Goal: Information Seeking & Learning: Learn about a topic

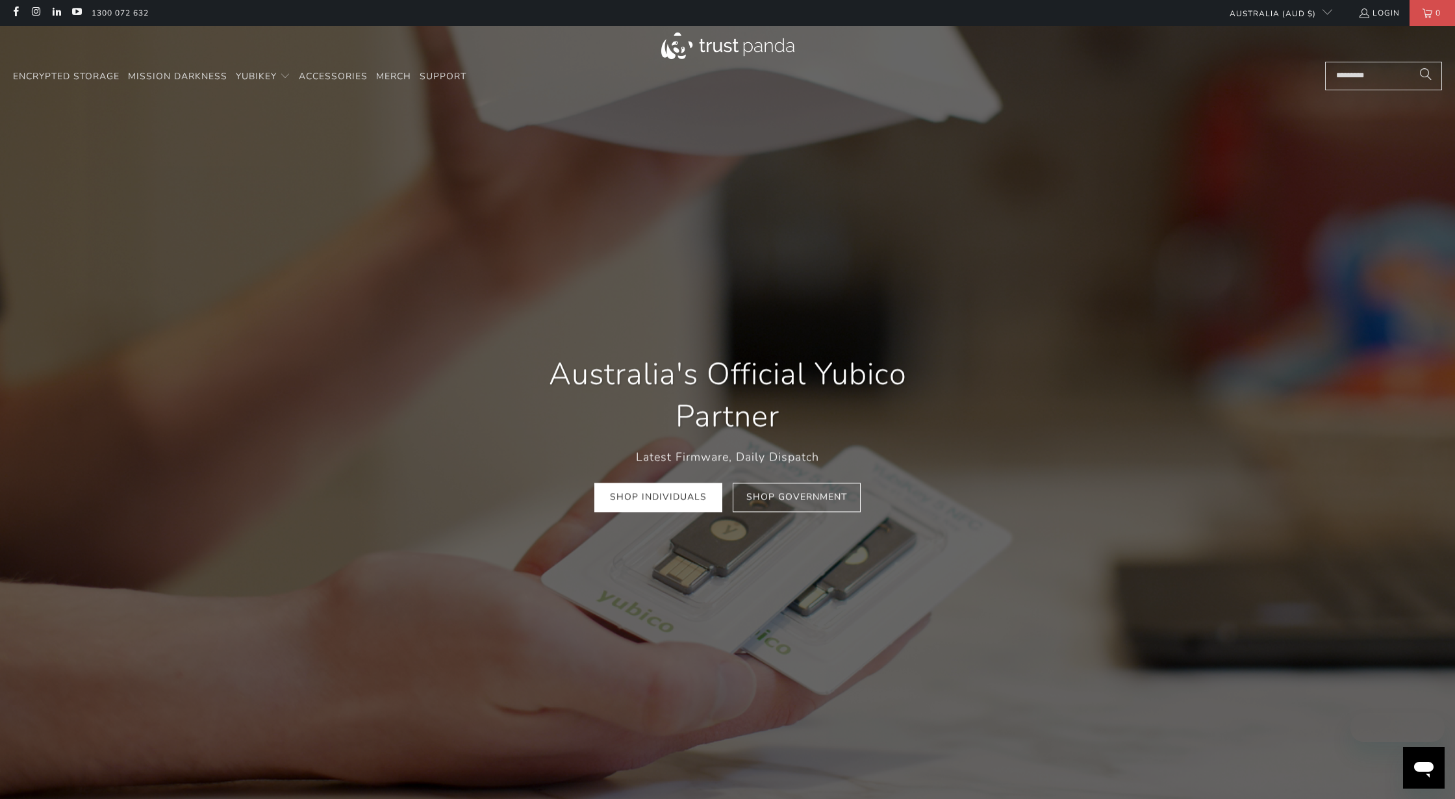
click at [1363, 80] on input "Search..." at bounding box center [1383, 76] width 117 height 29
type input "****"
click at [1410, 62] on button "Search" at bounding box center [1426, 76] width 32 height 29
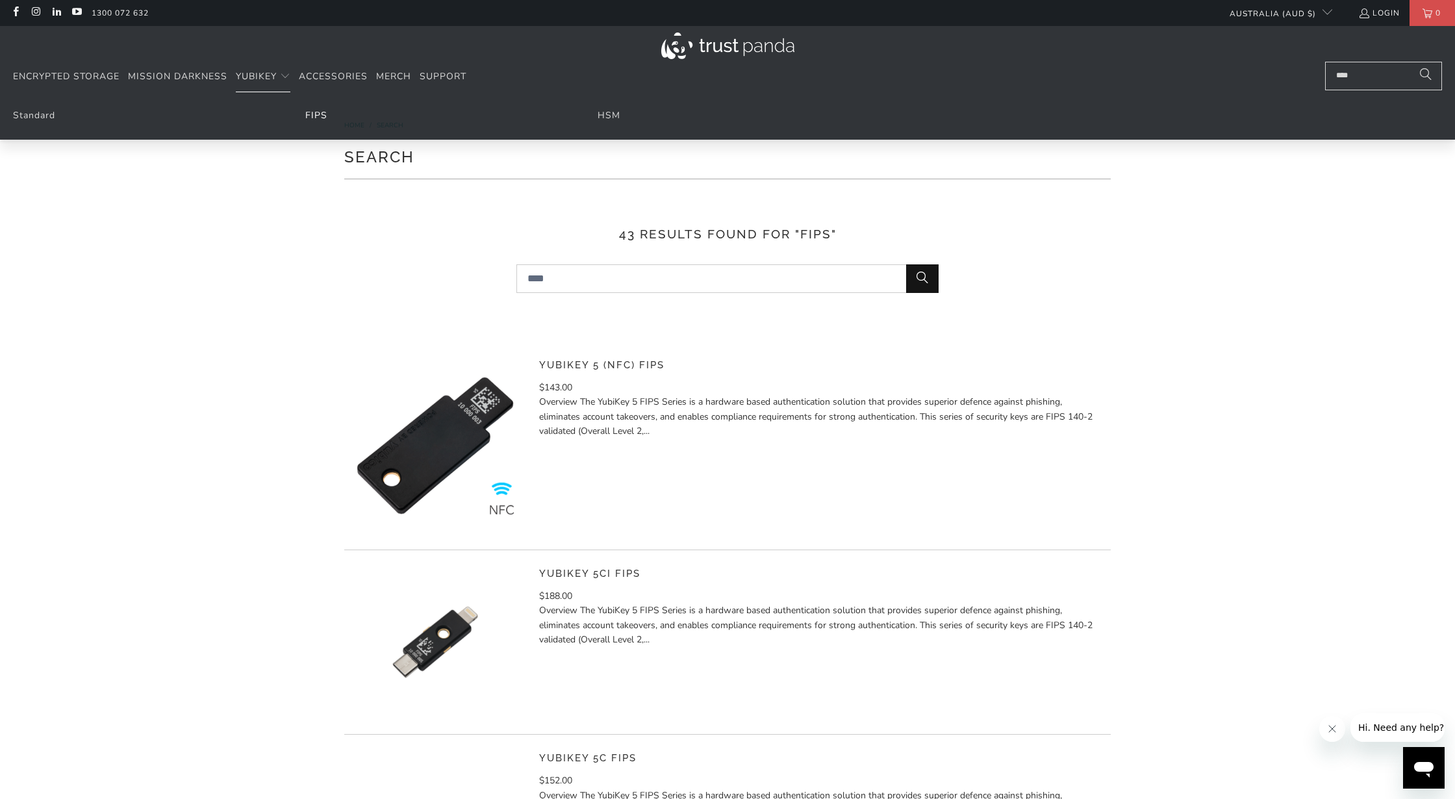
click at [314, 117] on link "FIPS" at bounding box center [316, 115] width 22 height 12
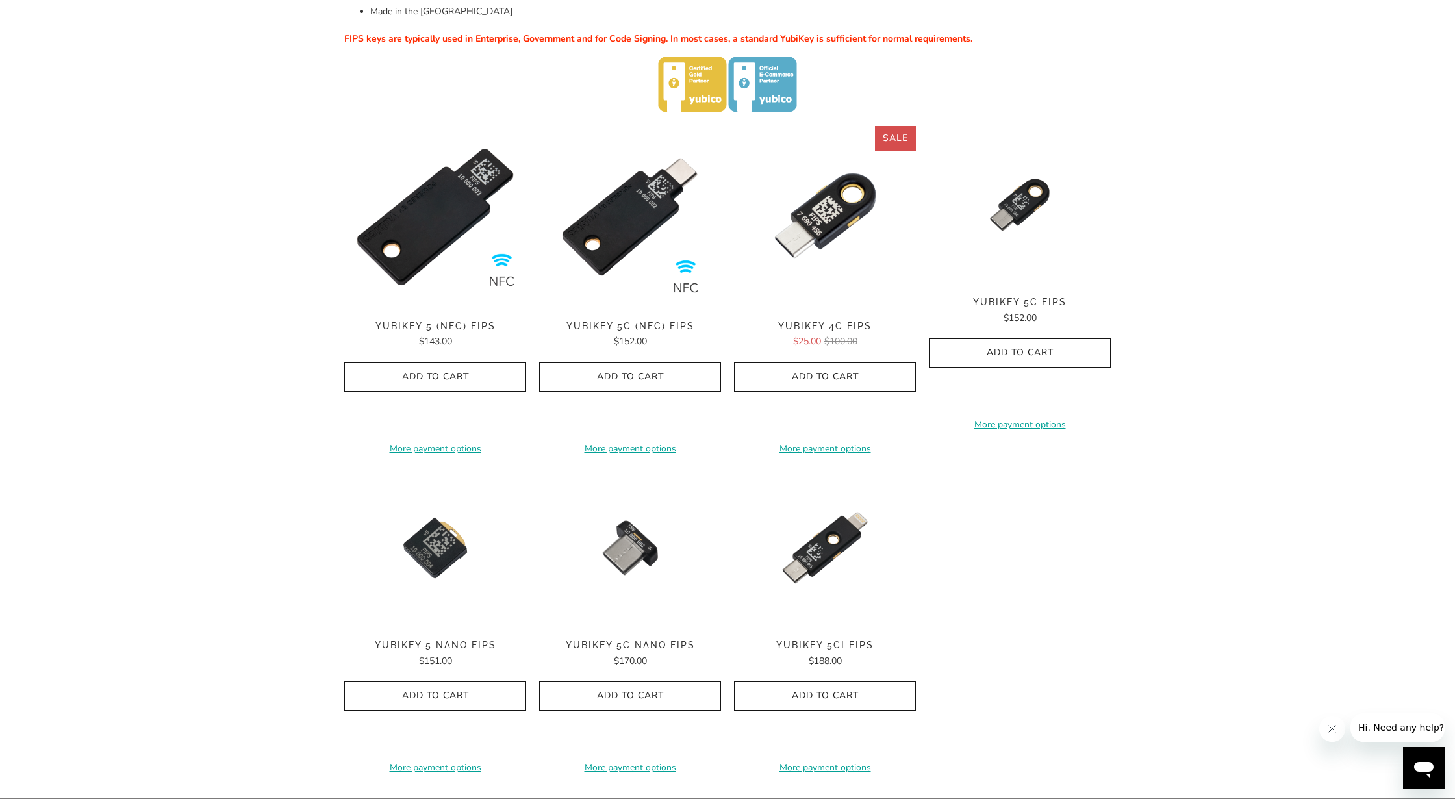
scroll to position [401, 0]
click at [807, 229] on img at bounding box center [825, 216] width 182 height 182
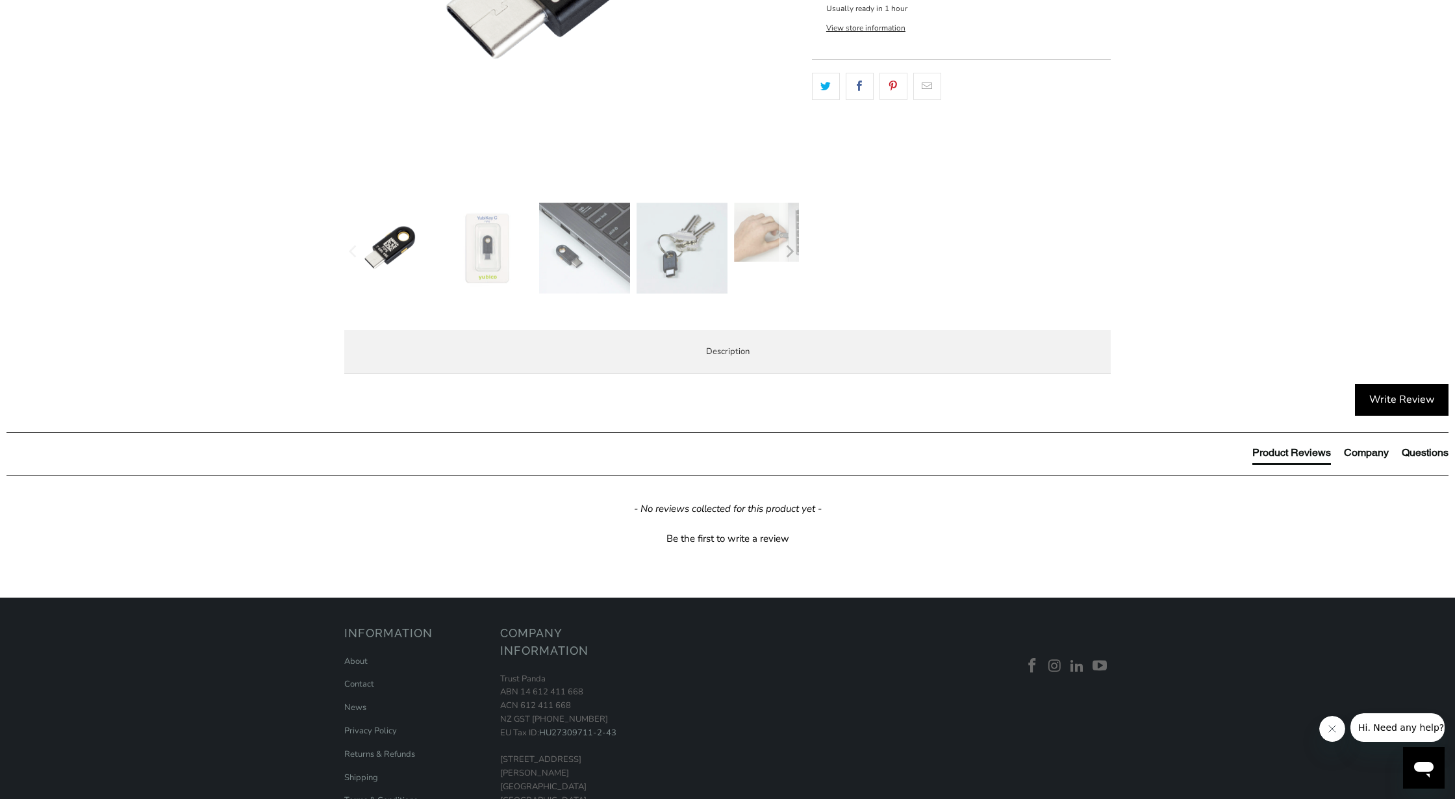
scroll to position [396, 0]
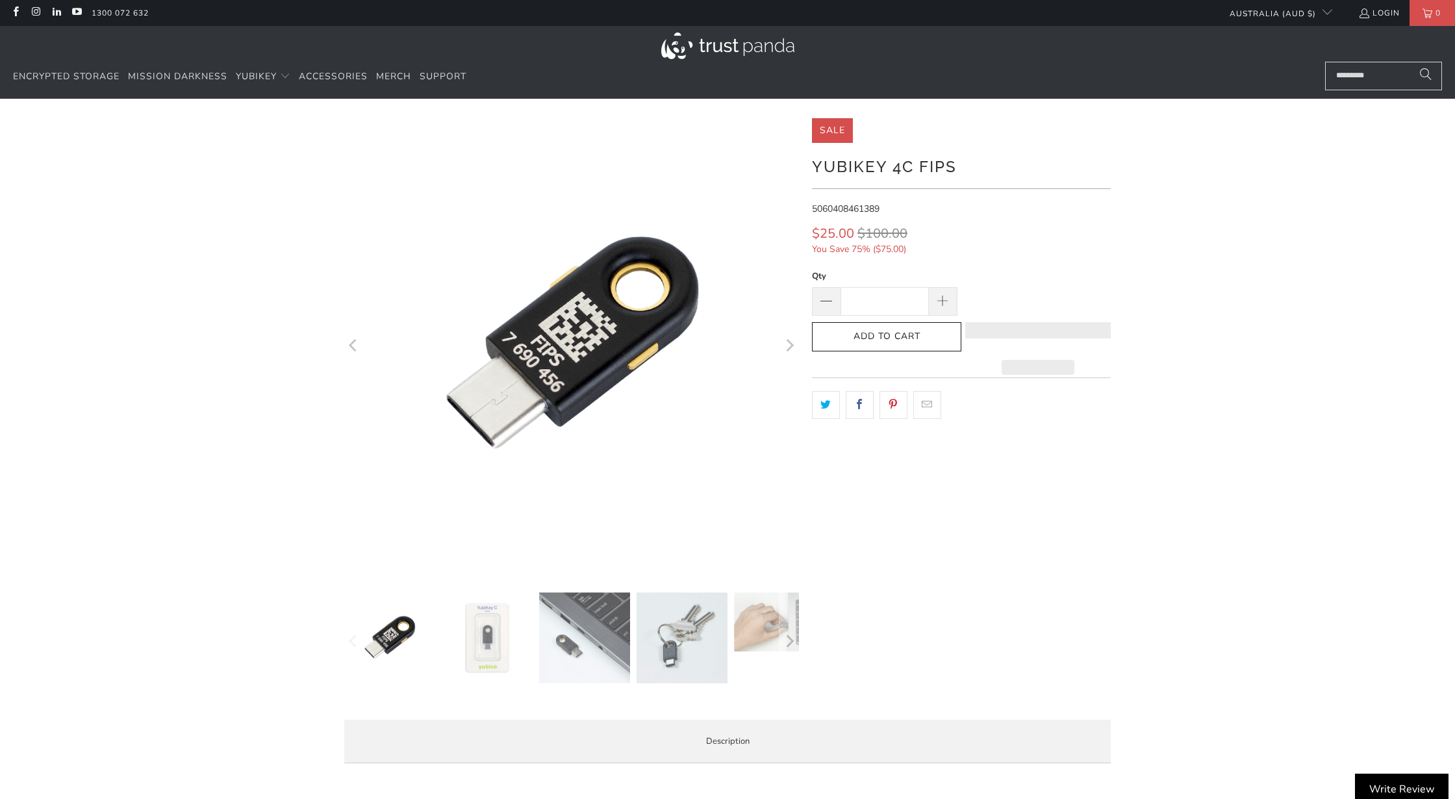
scroll to position [396, 0]
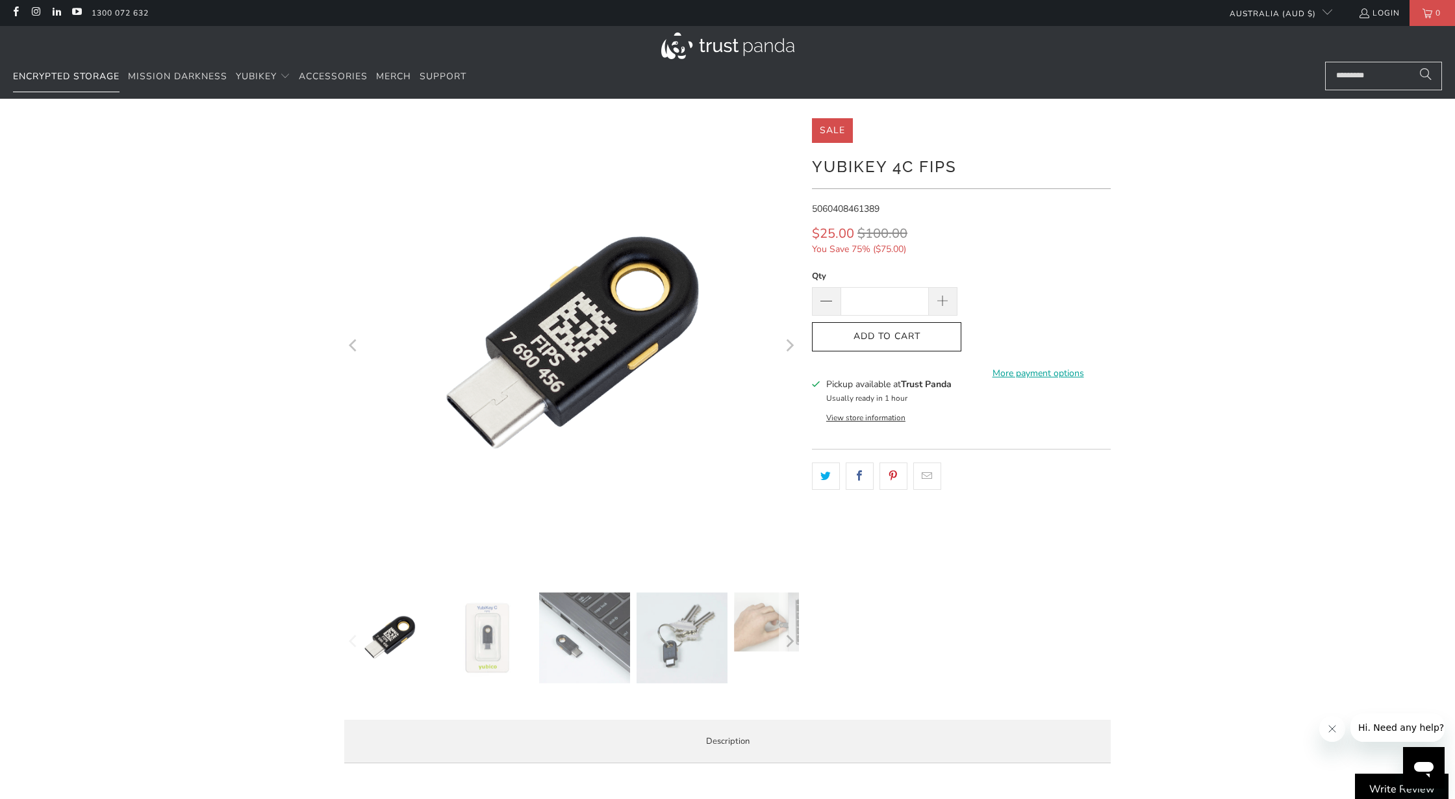
click at [40, 87] on link "Encrypted Storage" at bounding box center [66, 77] width 107 height 31
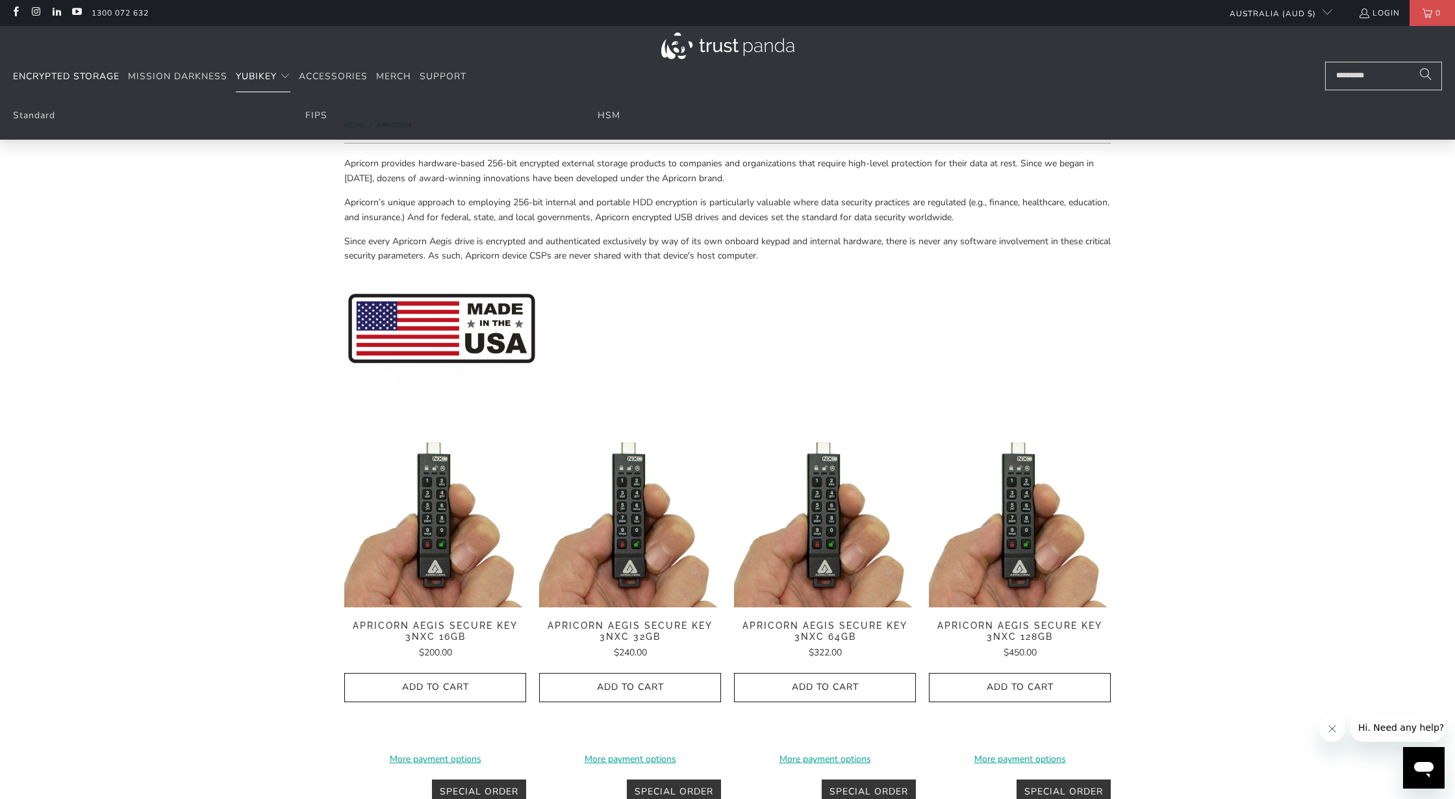
click at [249, 75] on span "YubiKey" at bounding box center [256, 76] width 41 height 12
